Goal: Transaction & Acquisition: Book appointment/travel/reservation

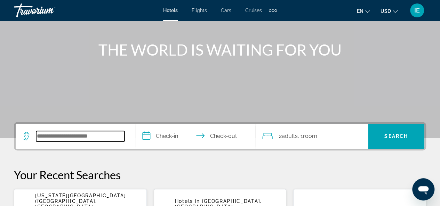
click at [75, 140] on input "Search hotel destination" at bounding box center [80, 136] width 88 height 10
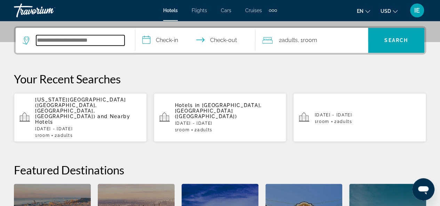
scroll to position [170, 0]
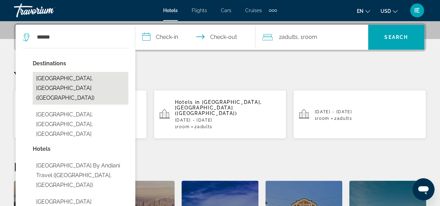
click at [79, 79] on button "[GEOGRAPHIC_DATA], [GEOGRAPHIC_DATA] ([GEOGRAPHIC_DATA])" at bounding box center [81, 88] width 96 height 33
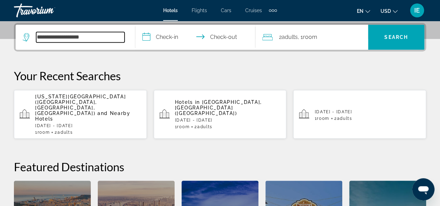
click at [38, 36] on input "**********" at bounding box center [80, 37] width 88 height 10
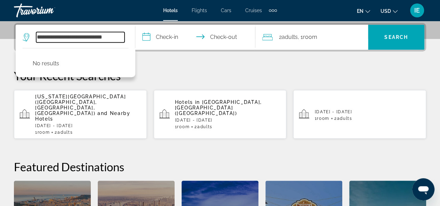
click at [62, 37] on input "**********" at bounding box center [80, 37] width 88 height 10
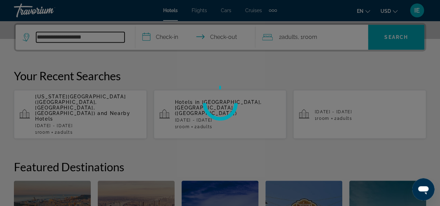
type input "**********"
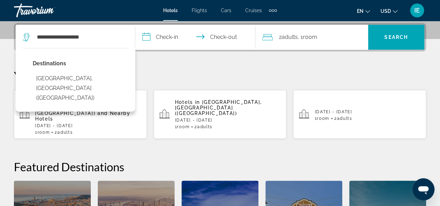
click at [177, 38] on input "**********" at bounding box center [196, 38] width 123 height 27
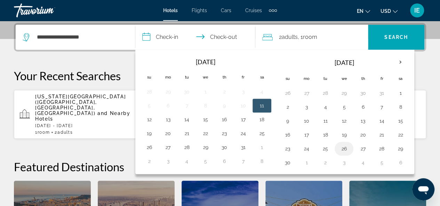
click at [343, 148] on button "26" at bounding box center [344, 149] width 11 height 10
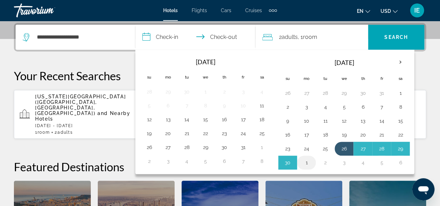
click at [306, 161] on button "1" at bounding box center [306, 163] width 11 height 10
type input "**********"
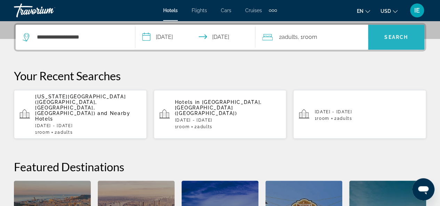
click at [397, 34] on span "Search" at bounding box center [397, 37] width 24 height 6
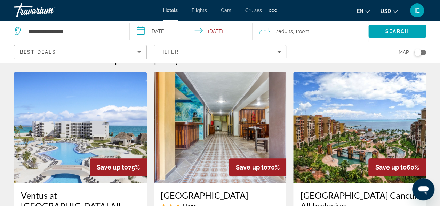
scroll to position [15, 0]
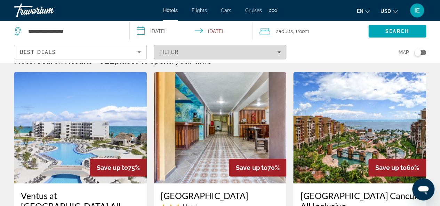
click at [276, 54] on div "Filter" at bounding box center [220, 52] width 122 height 6
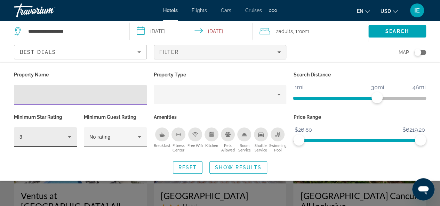
click at [68, 136] on icon "Hotel Filters" at bounding box center [69, 137] width 3 height 2
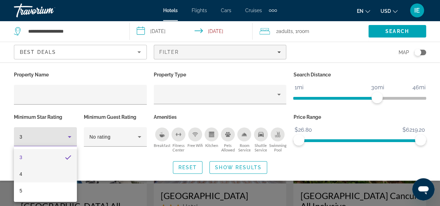
click at [31, 179] on mat-option "4" at bounding box center [45, 174] width 63 height 17
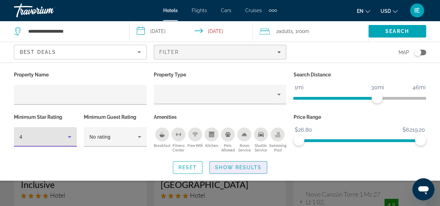
scroll to position [74, 0]
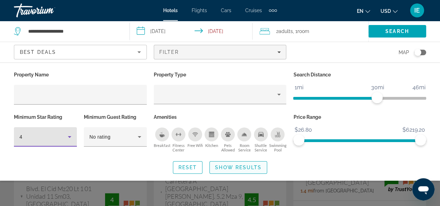
click at [240, 171] on span "Search widget" at bounding box center [238, 167] width 57 height 17
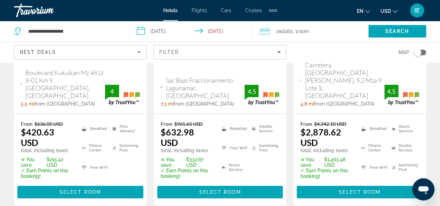
scroll to position [1093, 0]
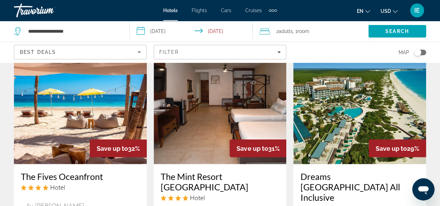
scroll to position [625, 0]
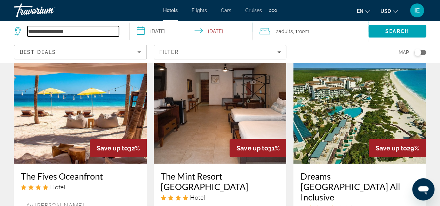
click at [87, 35] on input "**********" at bounding box center [73, 31] width 92 height 10
type input "*"
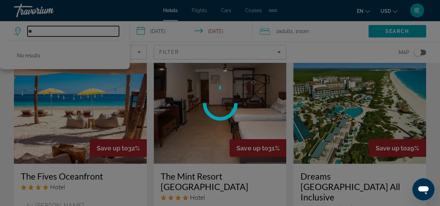
type input "*"
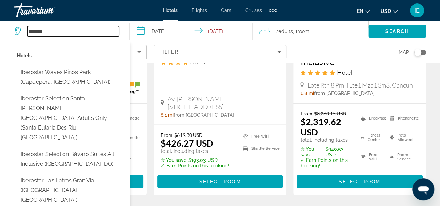
scroll to position [760, 0]
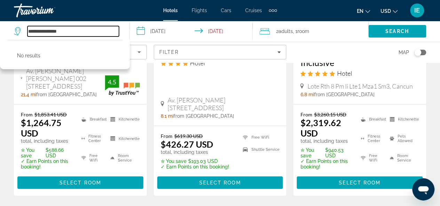
click at [86, 30] on input "**********" at bounding box center [73, 31] width 92 height 10
click at [70, 32] on input "**********" at bounding box center [73, 31] width 92 height 10
type input "**********"
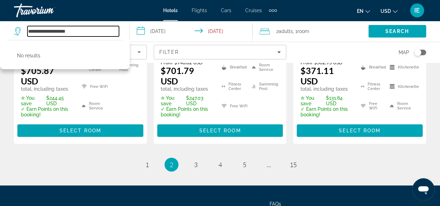
scroll to position [1117, 0]
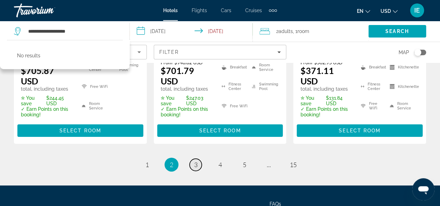
click at [193, 159] on link "page 3" at bounding box center [196, 165] width 12 height 12
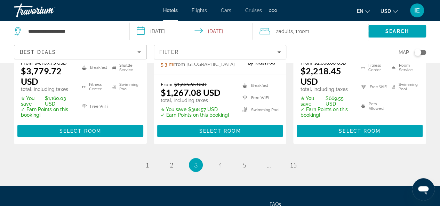
scroll to position [1128, 0]
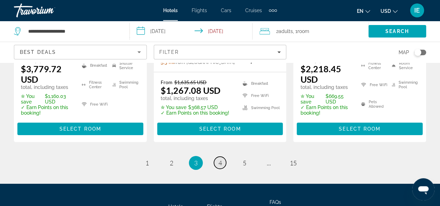
click at [220, 167] on span "4" at bounding box center [220, 163] width 3 height 8
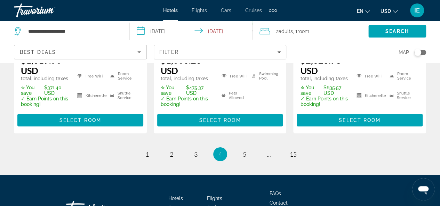
scroll to position [1199, 0]
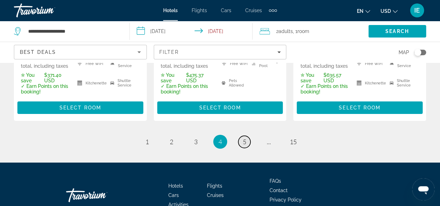
click at [246, 138] on span "5" at bounding box center [244, 142] width 3 height 8
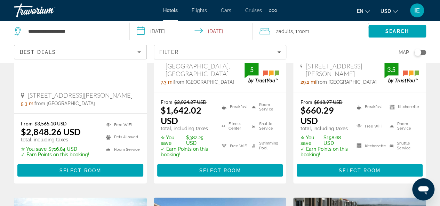
scroll to position [514, 0]
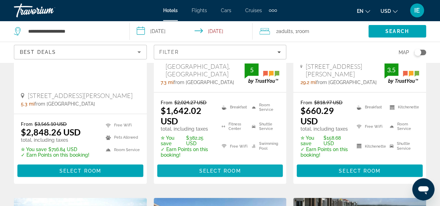
click at [232, 168] on span "Select Room" at bounding box center [220, 171] width 42 height 6
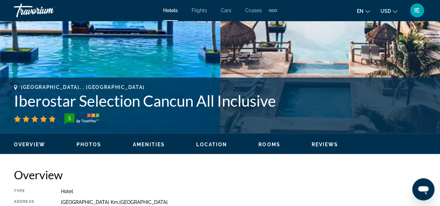
scroll to position [216, 0]
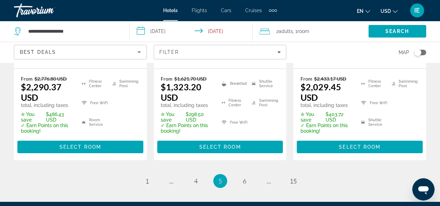
scroll to position [1210, 0]
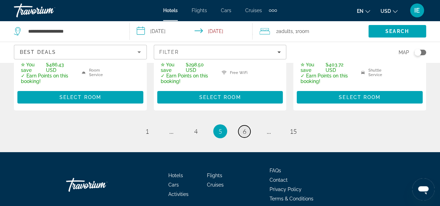
click at [244, 128] on span "6" at bounding box center [244, 132] width 3 height 8
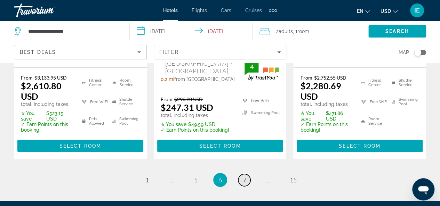
scroll to position [1127, 0]
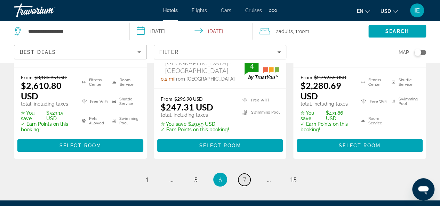
click at [243, 174] on link "page 7" at bounding box center [244, 180] width 12 height 12
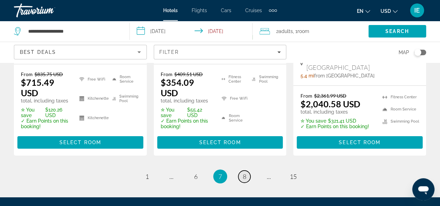
scroll to position [1157, 0]
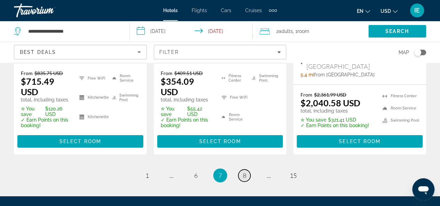
click at [246, 172] on span "8" at bounding box center [244, 176] width 3 height 8
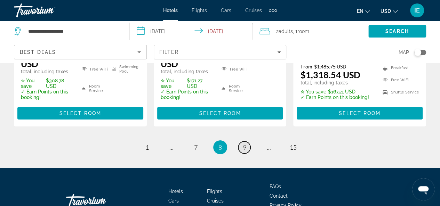
scroll to position [1173, 0]
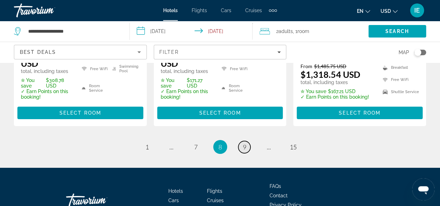
click at [242, 141] on link "page 9" at bounding box center [244, 147] width 12 height 12
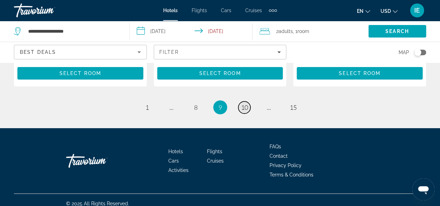
scroll to position [1188, 0]
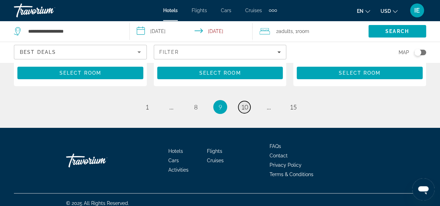
click at [245, 103] on span "10" at bounding box center [244, 107] width 7 height 8
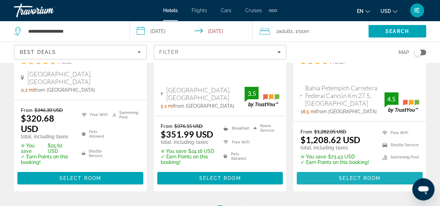
scroll to position [1136, 0]
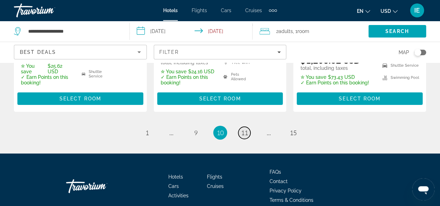
click at [243, 129] on span "11" at bounding box center [244, 133] width 7 height 8
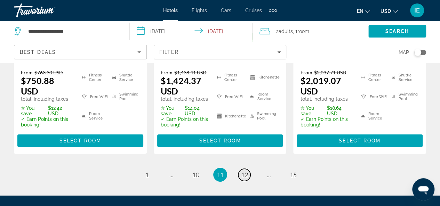
scroll to position [1093, 0]
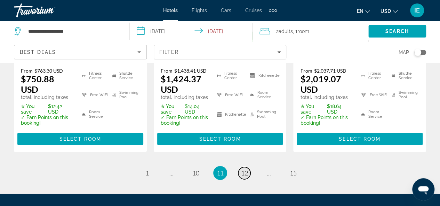
click at [245, 169] on span "12" at bounding box center [244, 173] width 7 height 8
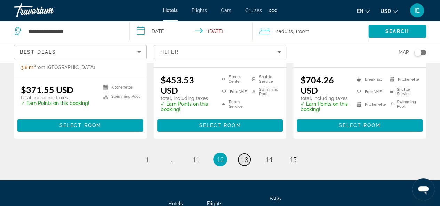
scroll to position [1050, 0]
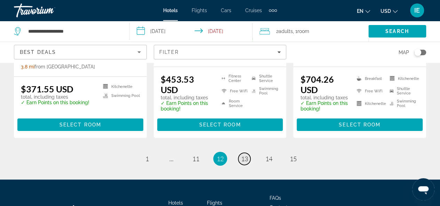
click at [243, 163] on span "13" at bounding box center [244, 159] width 7 height 8
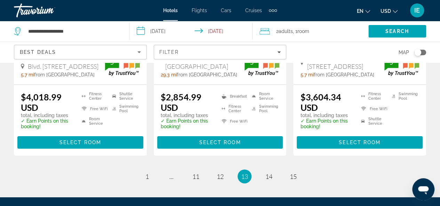
scroll to position [1059, 0]
click at [268, 173] on span "14" at bounding box center [269, 177] width 7 height 8
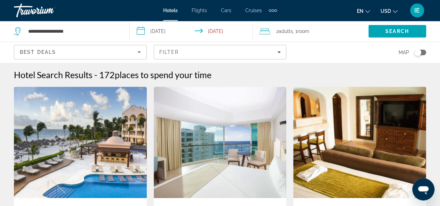
click at [327, 168] on img "Main content" at bounding box center [359, 142] width 133 height 111
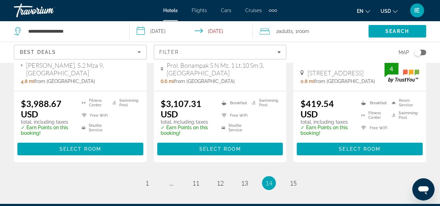
scroll to position [1009, 0]
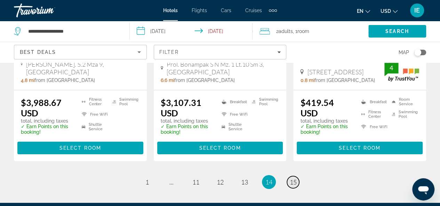
click at [293, 179] on span "15" at bounding box center [293, 183] width 7 height 8
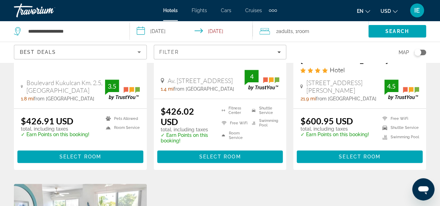
scroll to position [160, 0]
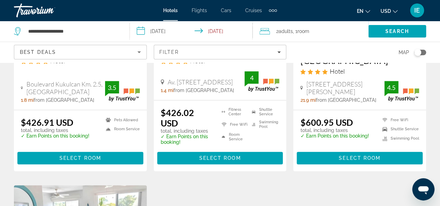
click at [163, 33] on input "**********" at bounding box center [193, 32] width 126 height 23
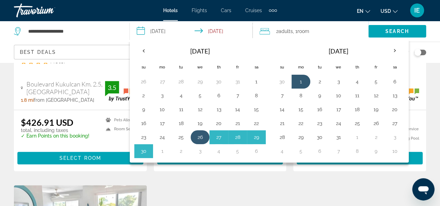
click at [199, 137] on button "26" at bounding box center [200, 138] width 11 height 10
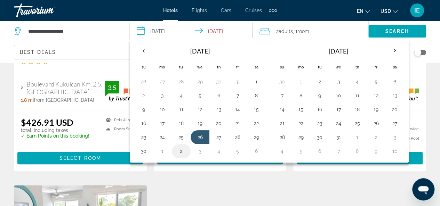
click at [182, 152] on button "2" at bounding box center [181, 152] width 11 height 10
type input "**********"
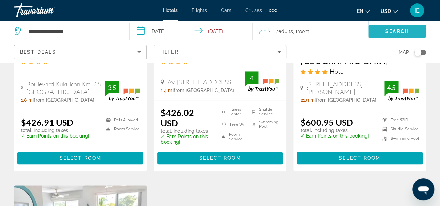
click at [397, 34] on span "Search" at bounding box center [398, 32] width 24 height 6
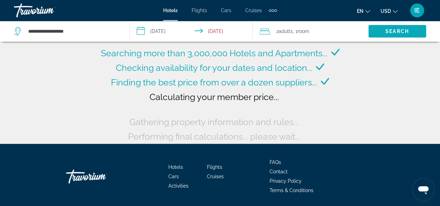
scroll to position [0, 0]
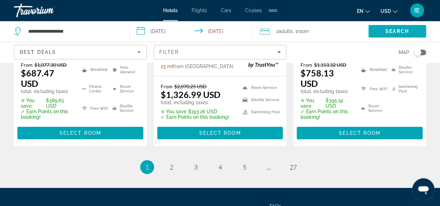
scroll to position [1118, 0]
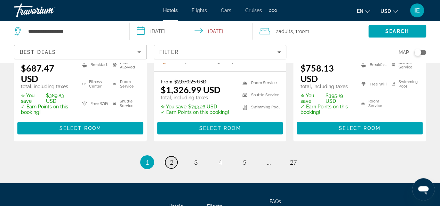
click at [173, 159] on span "2" at bounding box center [171, 163] width 3 height 8
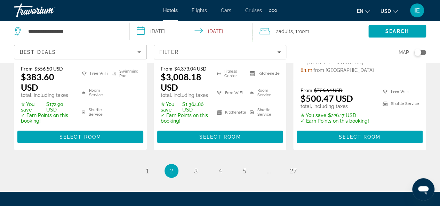
scroll to position [1130, 0]
click at [194, 167] on span "3" at bounding box center [195, 171] width 3 height 8
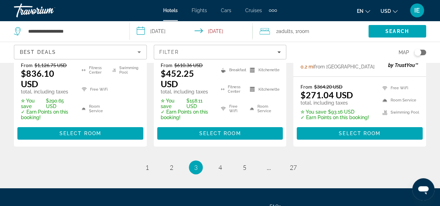
scroll to position [1127, 0]
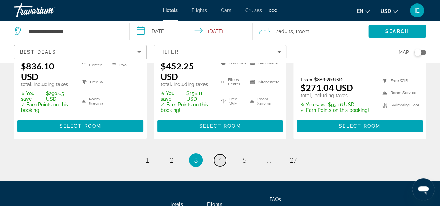
click at [217, 155] on link "page 4" at bounding box center [220, 161] width 12 height 12
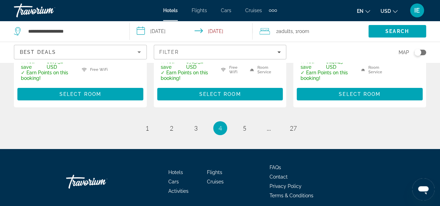
scroll to position [1191, 0]
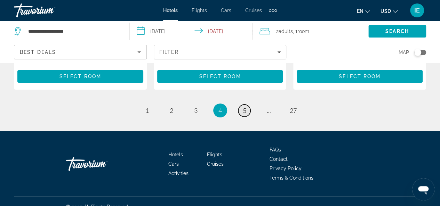
click at [243, 107] on span "5" at bounding box center [244, 111] width 3 height 8
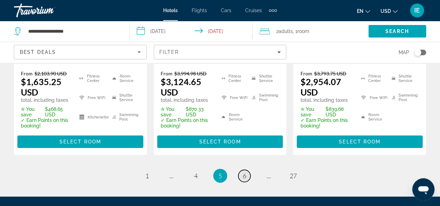
scroll to position [1109, 0]
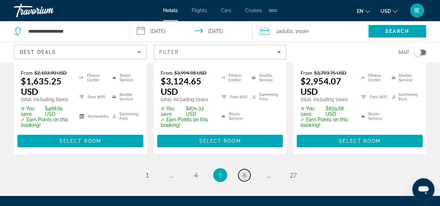
click at [246, 169] on link "page 6" at bounding box center [244, 175] width 12 height 12
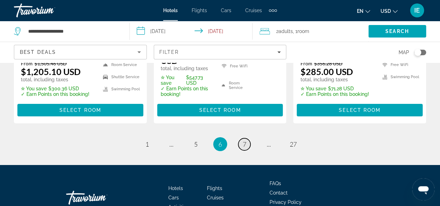
scroll to position [1194, 0]
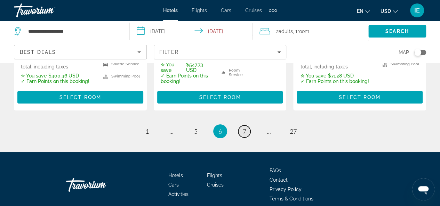
click at [248, 126] on link "page 7" at bounding box center [244, 132] width 12 height 12
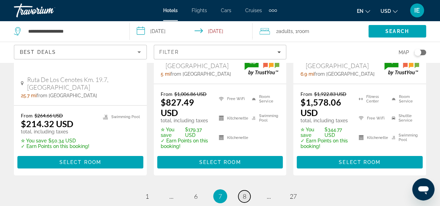
scroll to position [1110, 0]
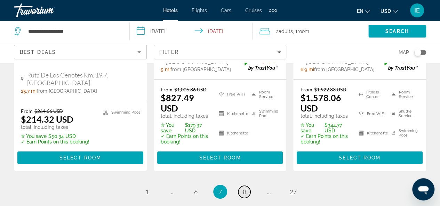
click at [247, 186] on link "page 8" at bounding box center [244, 192] width 12 height 12
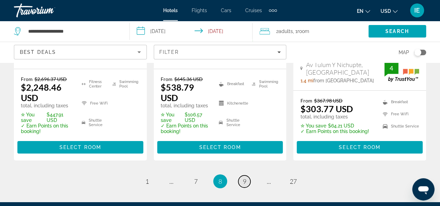
scroll to position [1127, 0]
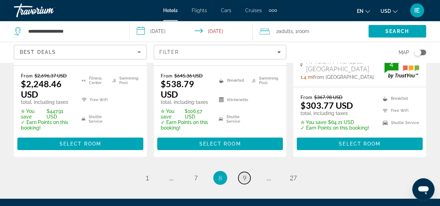
click at [245, 174] on span "9" at bounding box center [244, 178] width 3 height 8
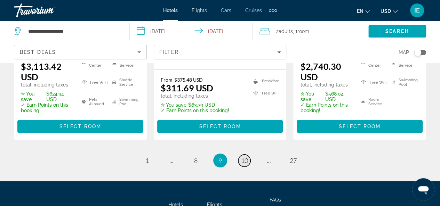
scroll to position [1145, 0]
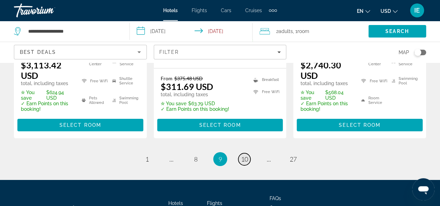
click at [246, 156] on span "10" at bounding box center [244, 160] width 7 height 8
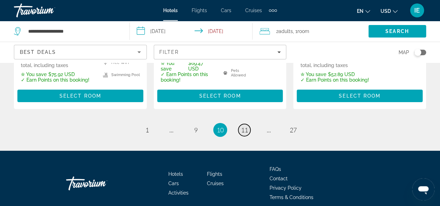
scroll to position [1140, 0]
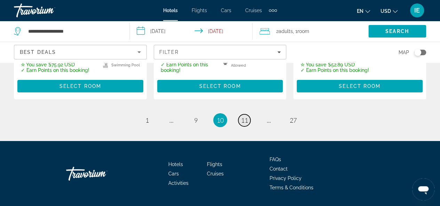
click at [244, 117] on span "11" at bounding box center [244, 121] width 7 height 8
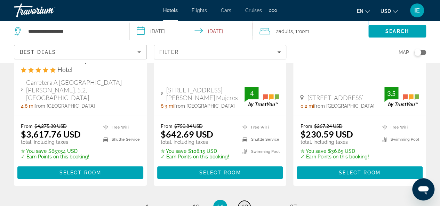
scroll to position [1098, 0]
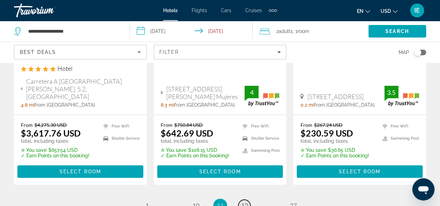
click at [243, 202] on span "12" at bounding box center [244, 206] width 7 height 8
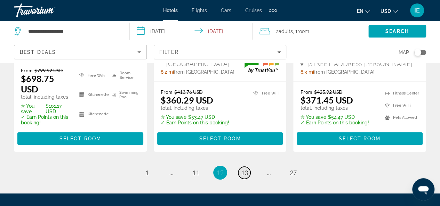
scroll to position [1051, 0]
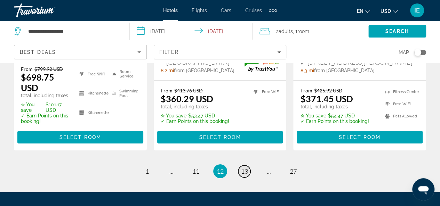
click at [243, 168] on span "13" at bounding box center [244, 172] width 7 height 8
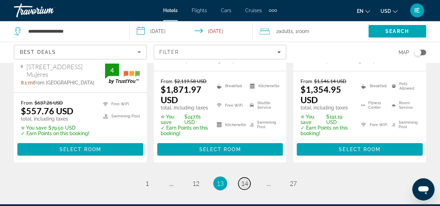
scroll to position [1098, 0]
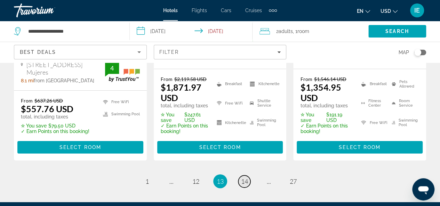
click at [243, 178] on span "14" at bounding box center [244, 182] width 7 height 8
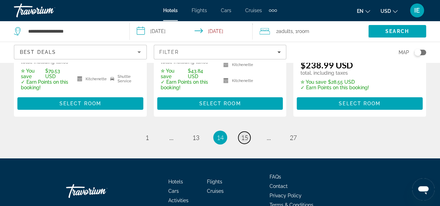
scroll to position [1111, 0]
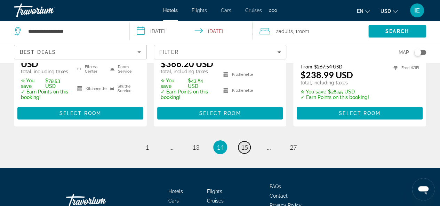
click at [242, 144] on span "15" at bounding box center [244, 148] width 7 height 8
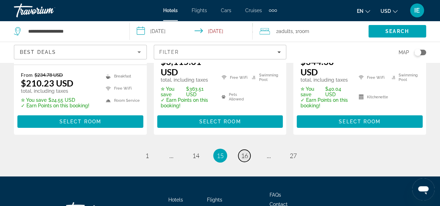
scroll to position [1149, 0]
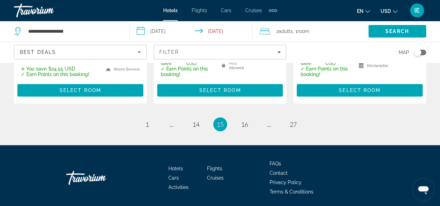
click at [247, 118] on li "page 16" at bounding box center [245, 125] width 14 height 14
click at [249, 119] on link "page 16" at bounding box center [244, 125] width 12 height 12
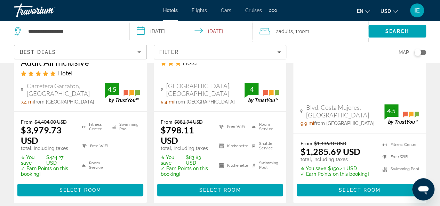
scroll to position [169, 0]
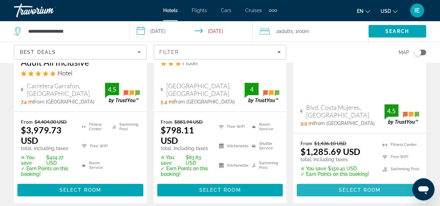
click at [345, 195] on span "Main content" at bounding box center [360, 190] width 126 height 17
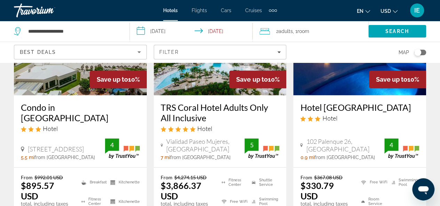
scroll to position [403, 0]
